Goal: Information Seeking & Learning: Understand process/instructions

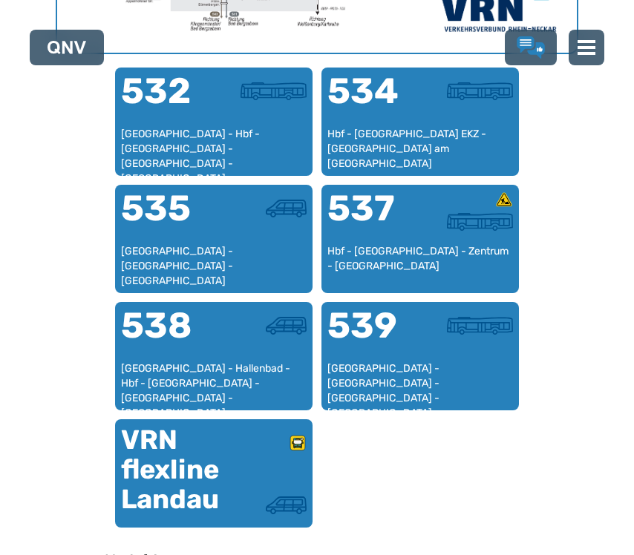
scroll to position [886, 0]
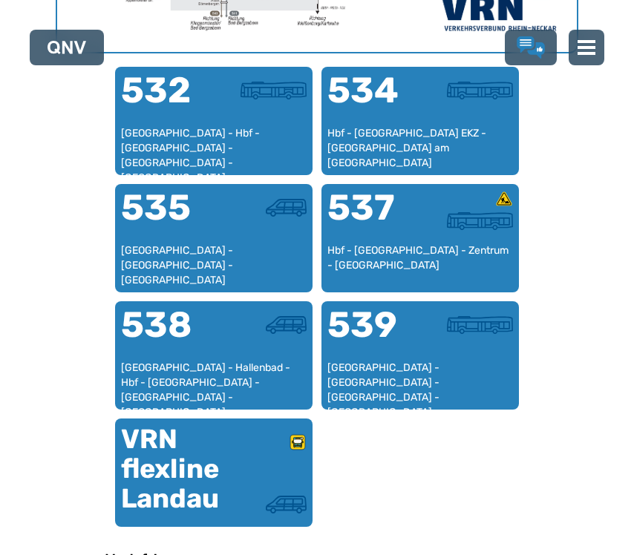
click at [459, 368] on div "[GEOGRAPHIC_DATA] - [GEOGRAPHIC_DATA] - [GEOGRAPHIC_DATA] - [GEOGRAPHIC_DATA] -…" at bounding box center [420, 383] width 186 height 44
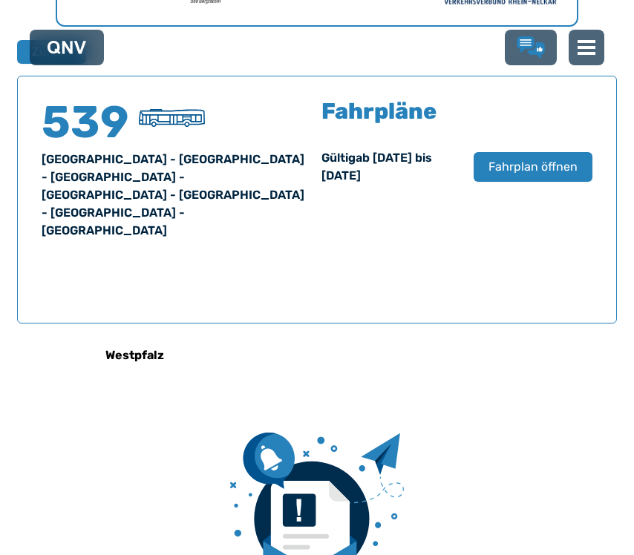
scroll to position [911, 0]
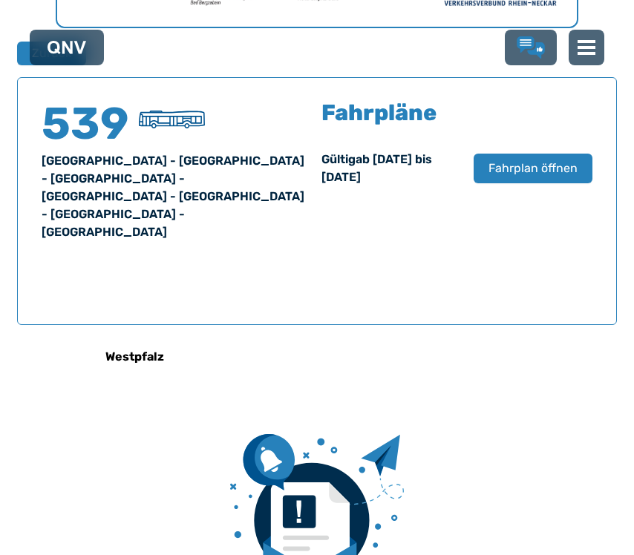
click at [534, 174] on span "Fahrplan öffnen" at bounding box center [533, 169] width 89 height 18
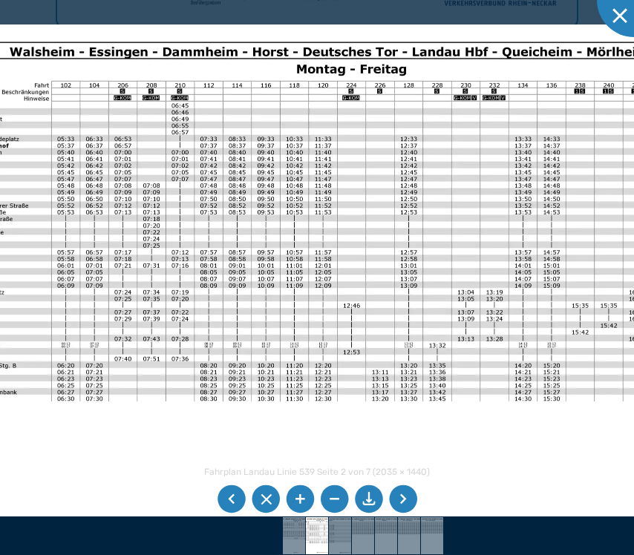
click at [398, 514] on li at bounding box center [403, 500] width 28 height 28
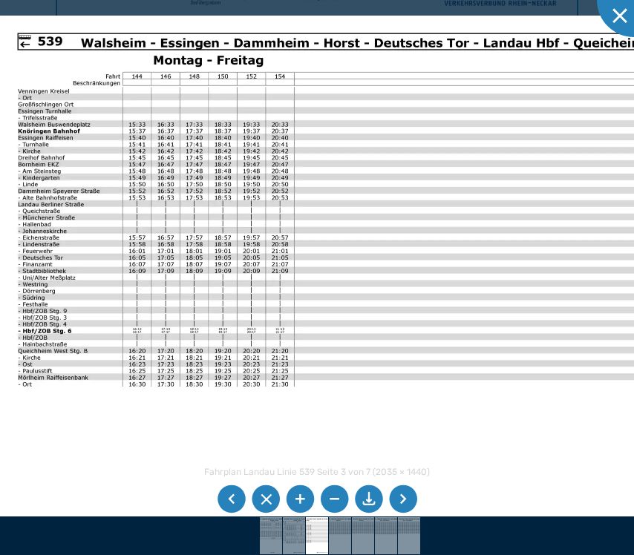
click at [231, 514] on li at bounding box center [232, 500] width 28 height 28
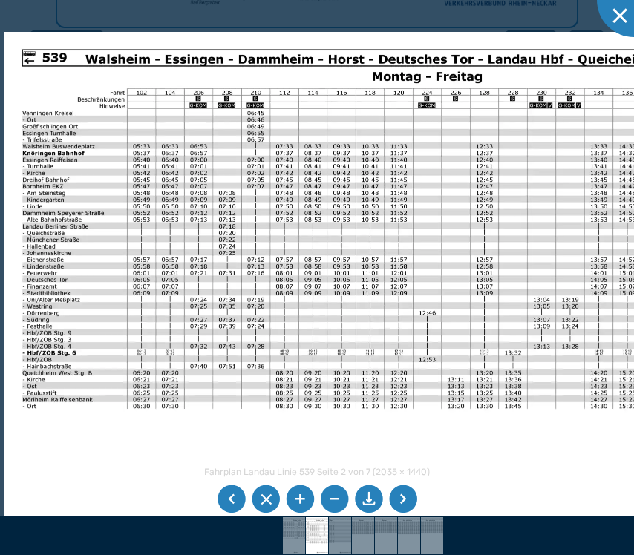
click at [299, 190] on img at bounding box center [382, 299] width 756 height 535
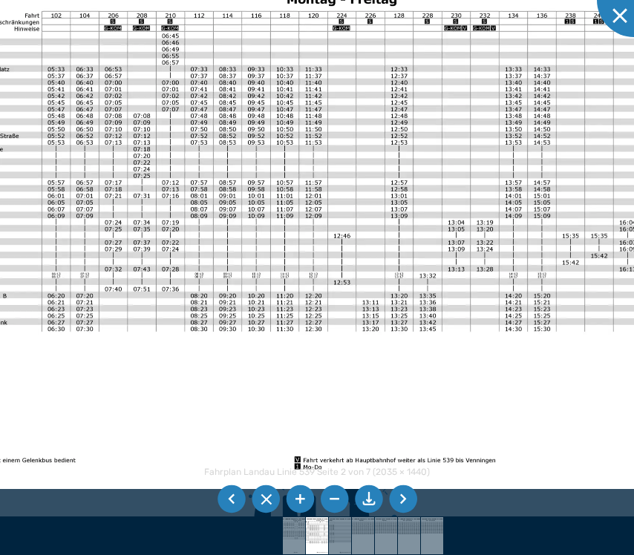
click at [405, 514] on li at bounding box center [403, 500] width 28 height 28
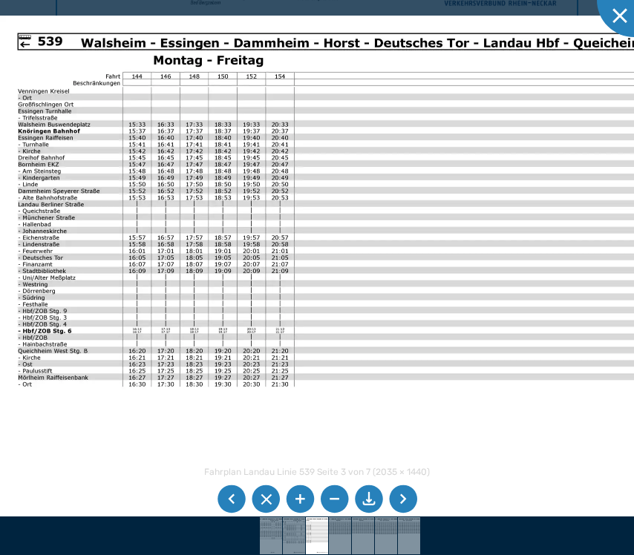
click at [408, 514] on li at bounding box center [403, 500] width 28 height 28
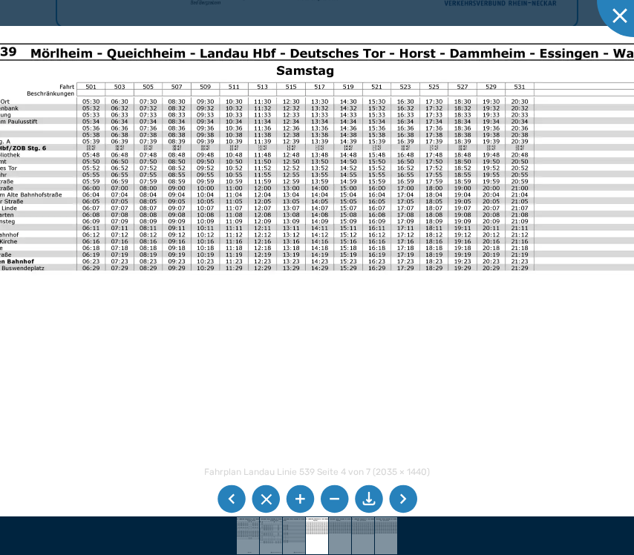
click at [408, 514] on li at bounding box center [403, 500] width 28 height 28
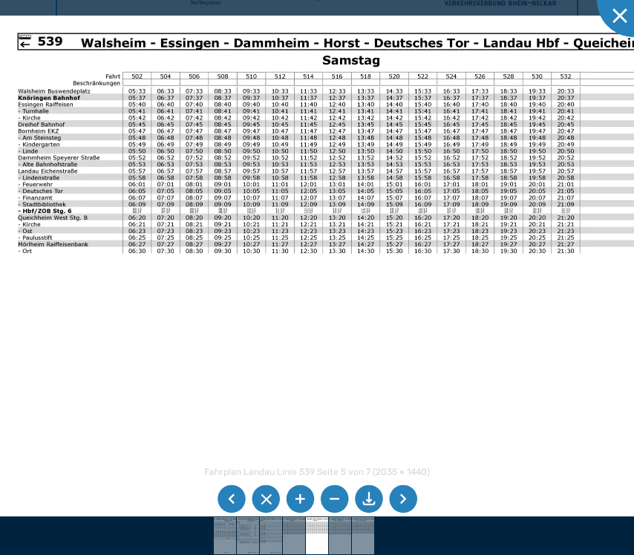
click at [411, 514] on li at bounding box center [403, 500] width 28 height 28
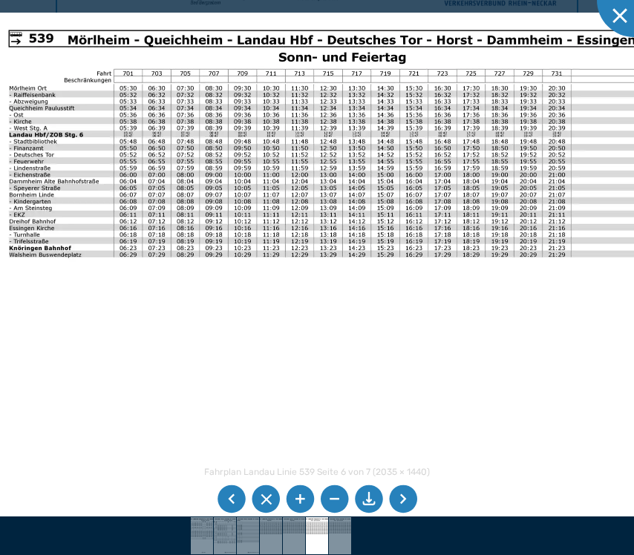
click at [50, 253] on img at bounding box center [369, 280] width 756 height 535
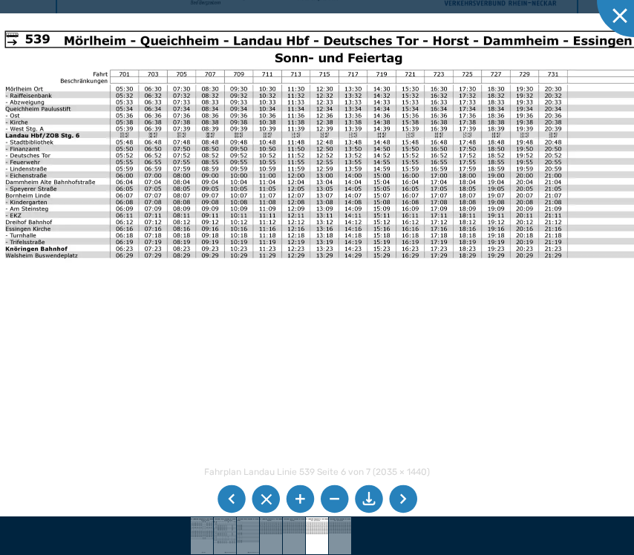
click at [410, 514] on li at bounding box center [403, 500] width 28 height 28
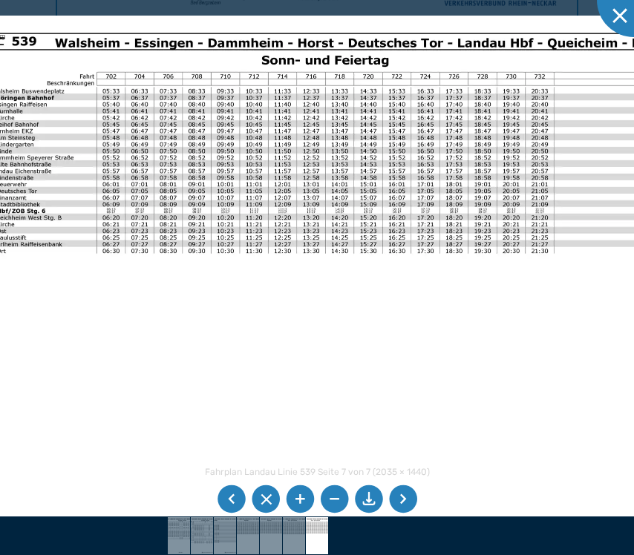
click at [49, 260] on img at bounding box center [352, 283] width 756 height 535
click at [407, 514] on li at bounding box center [403, 500] width 28 height 28
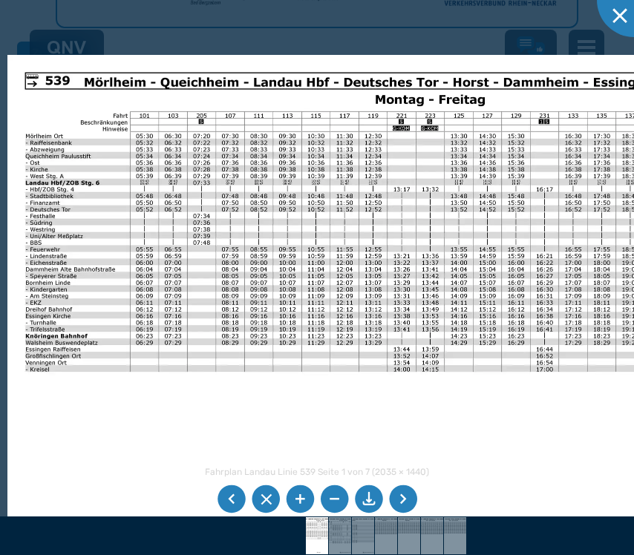
click at [229, 514] on li at bounding box center [232, 500] width 28 height 28
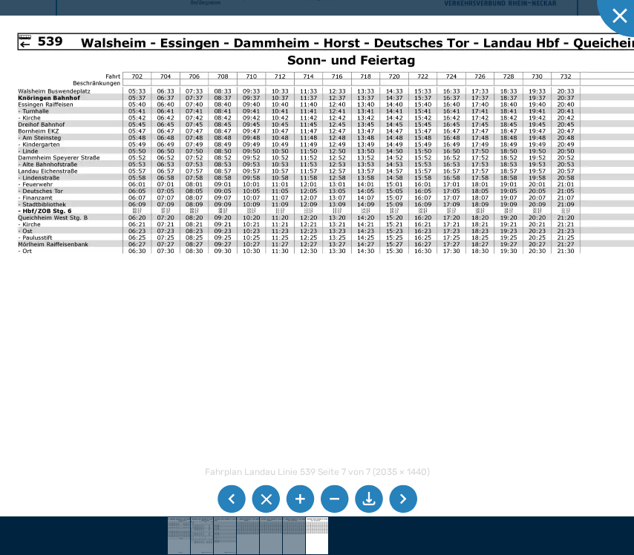
click at [233, 514] on li at bounding box center [232, 500] width 28 height 28
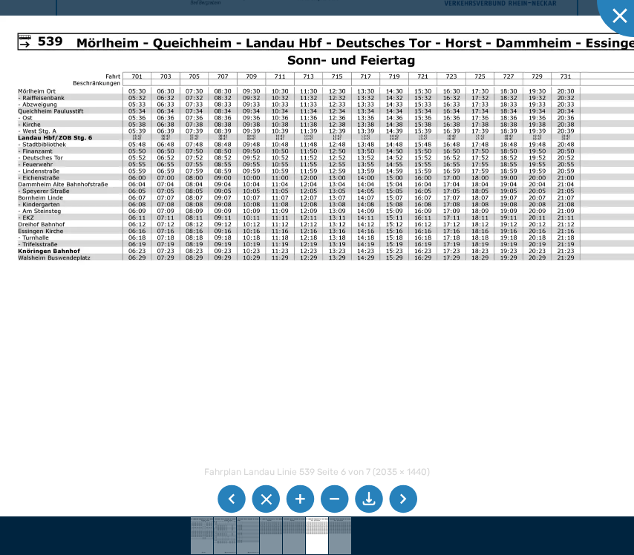
click at [226, 514] on li at bounding box center [232, 500] width 28 height 28
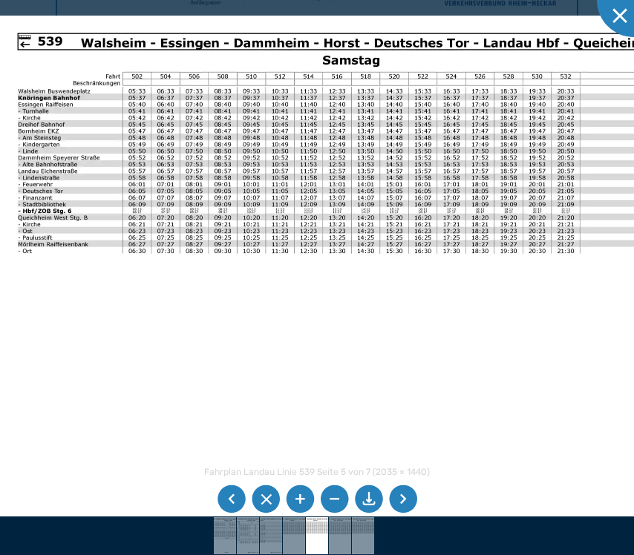
click at [228, 514] on li at bounding box center [232, 500] width 28 height 28
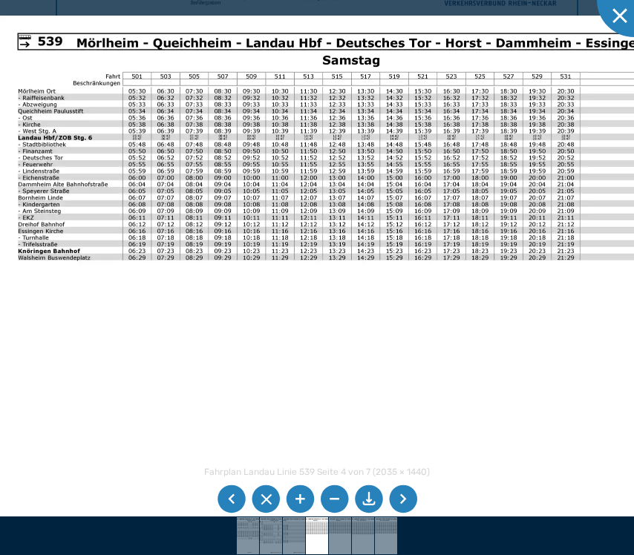
click at [238, 514] on li at bounding box center [232, 500] width 28 height 28
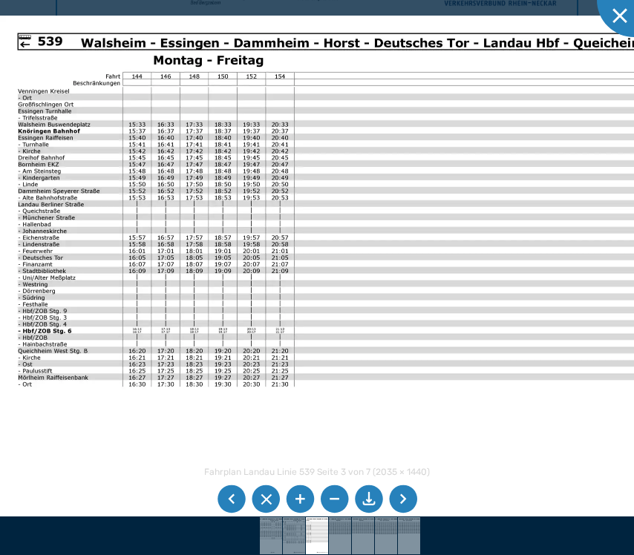
click at [232, 514] on li at bounding box center [232, 500] width 28 height 28
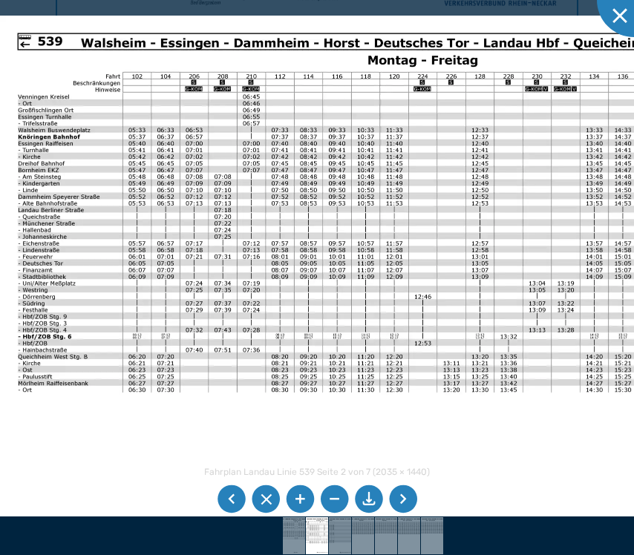
click at [237, 514] on li at bounding box center [232, 500] width 28 height 28
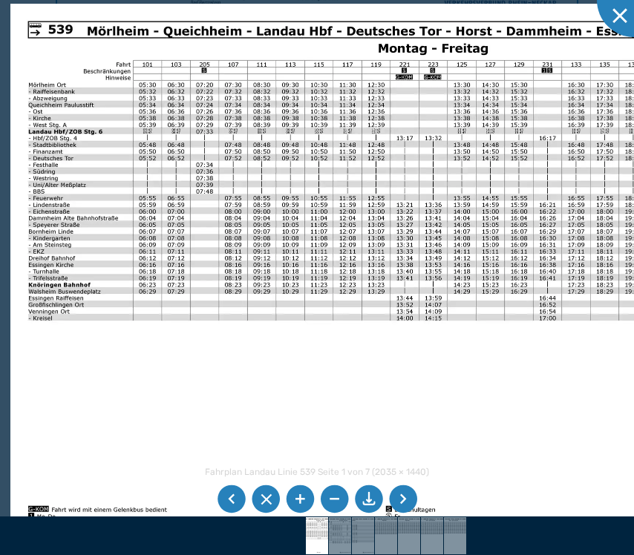
click at [241, 514] on li at bounding box center [232, 500] width 28 height 28
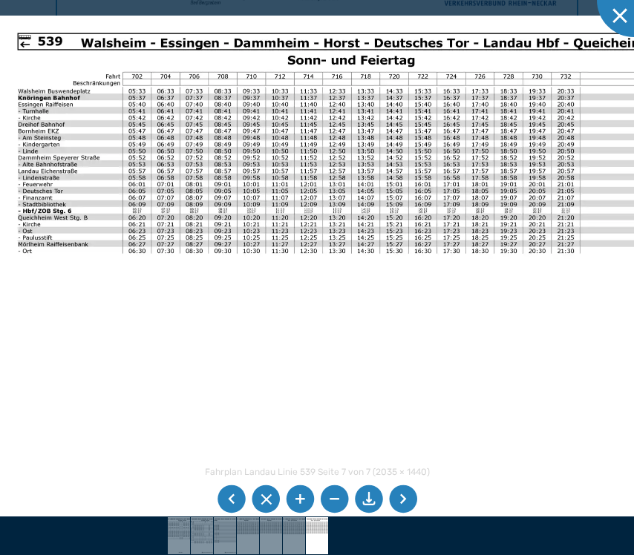
click at [243, 514] on li at bounding box center [232, 500] width 28 height 28
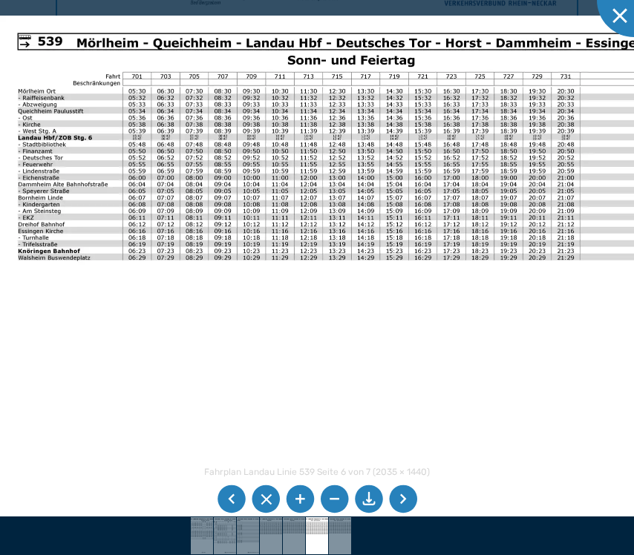
click at [209, 517] on img at bounding box center [378, 283] width 756 height 535
click at [403, 514] on li at bounding box center [403, 500] width 28 height 28
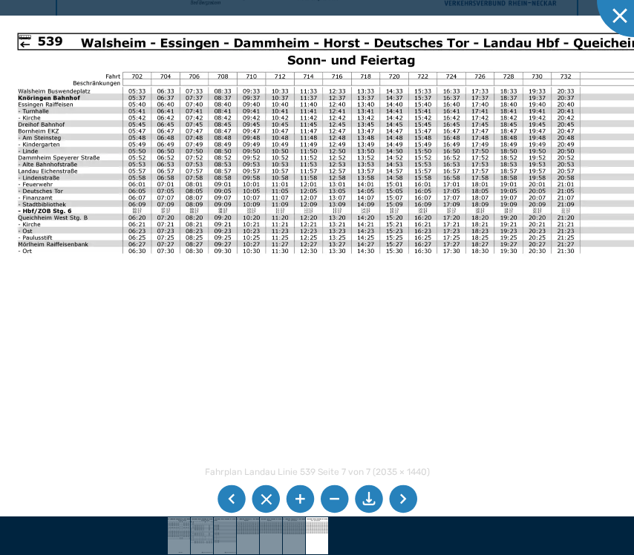
click at [408, 514] on li at bounding box center [403, 500] width 28 height 28
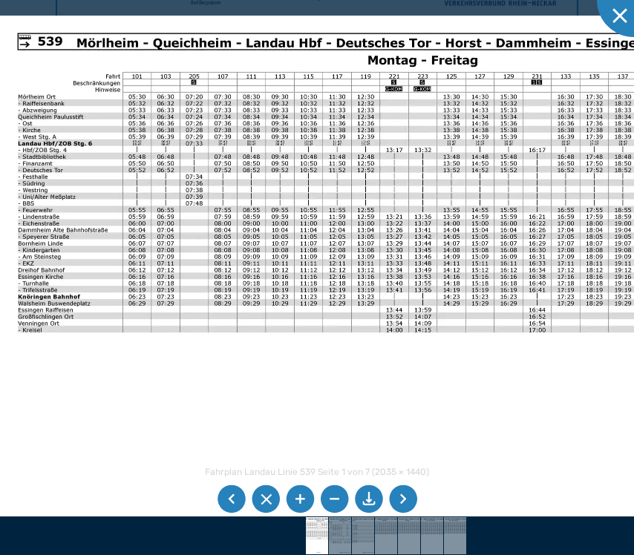
click at [412, 514] on li at bounding box center [403, 500] width 28 height 28
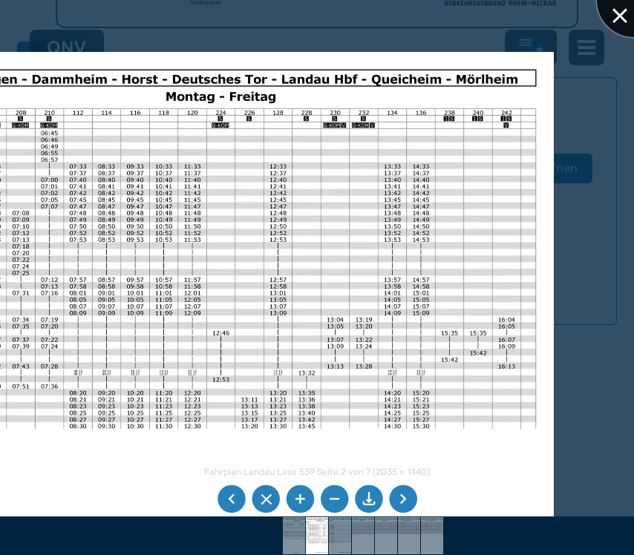
click at [615, 11] on div at bounding box center [634, 0] width 74 height 74
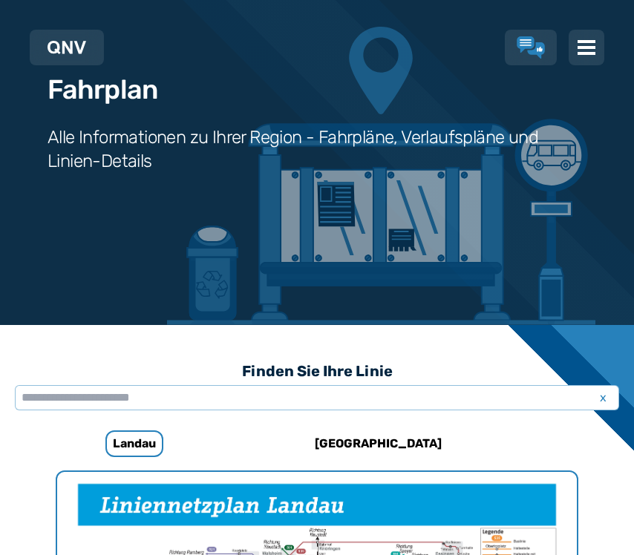
scroll to position [0, 0]
